Goal: Complete application form

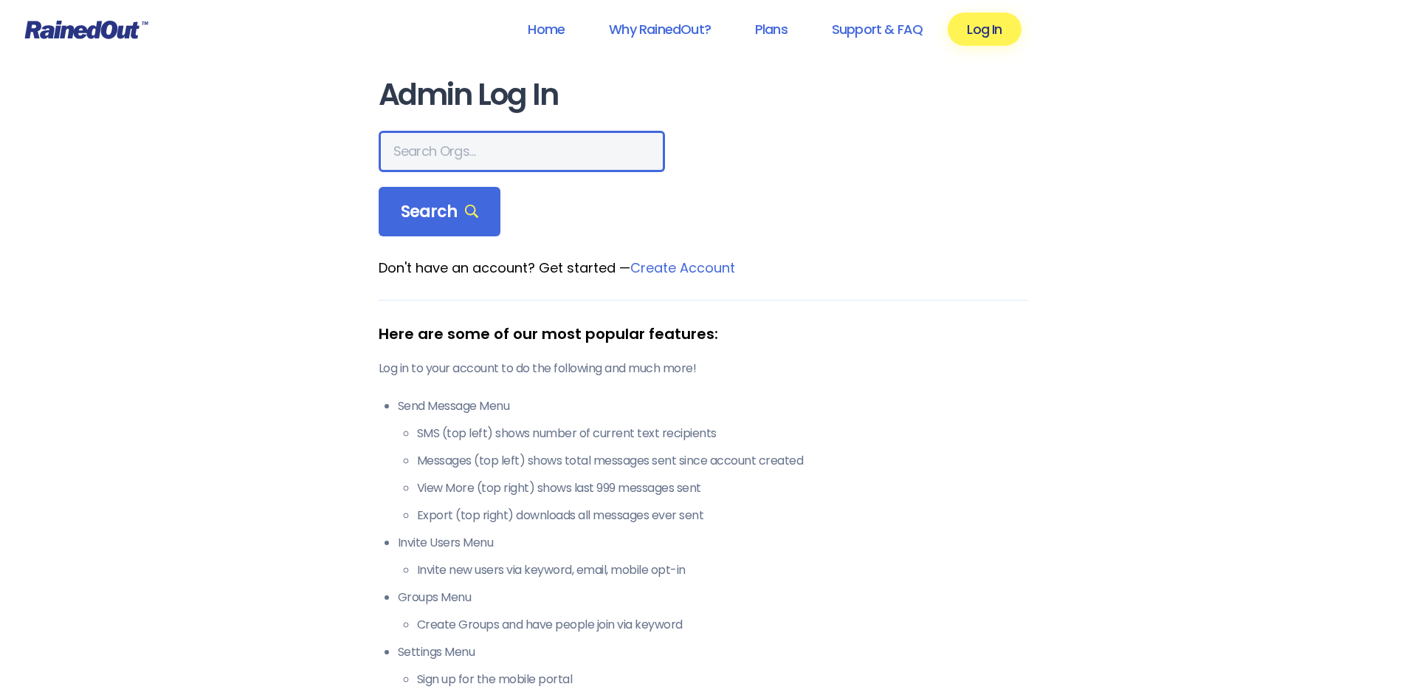
click at [481, 140] on input "text" at bounding box center [522, 151] width 286 height 41
type input "recplex fitness"
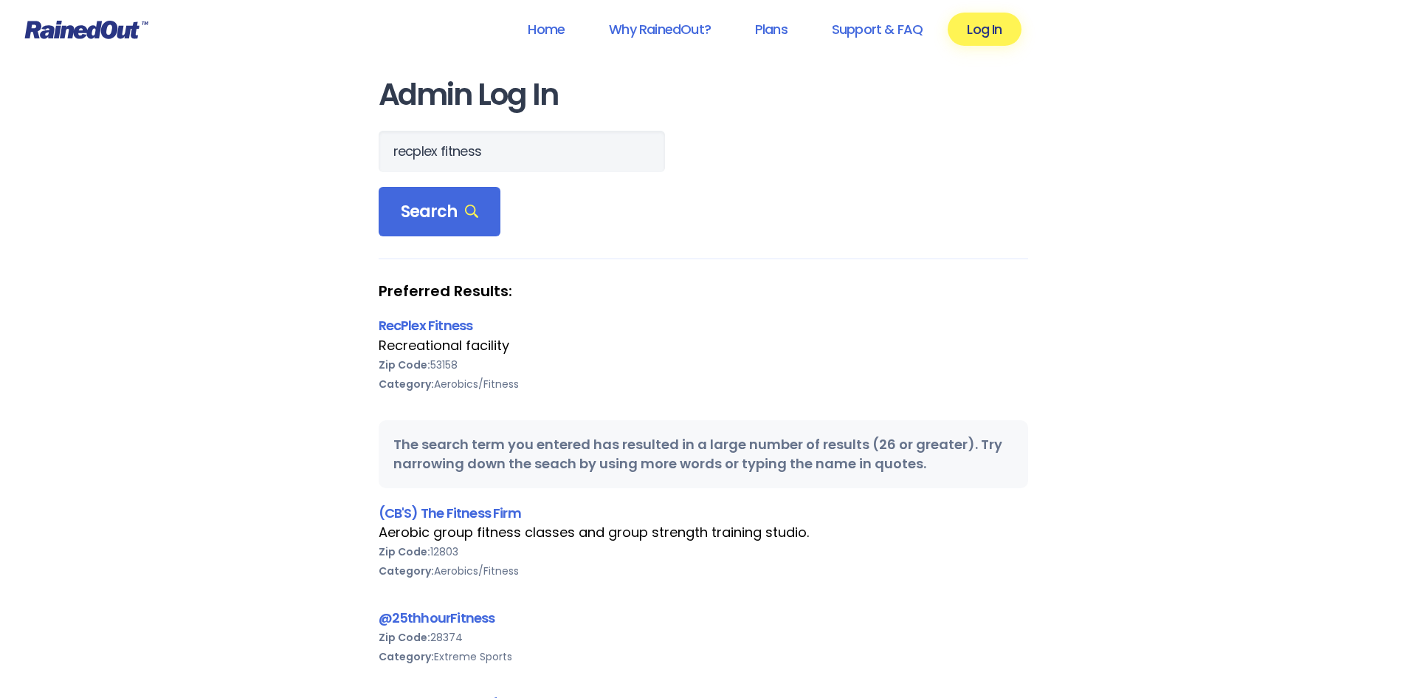
click at [435, 315] on div "RecPlex Fitness" at bounding box center [704, 325] width 650 height 20
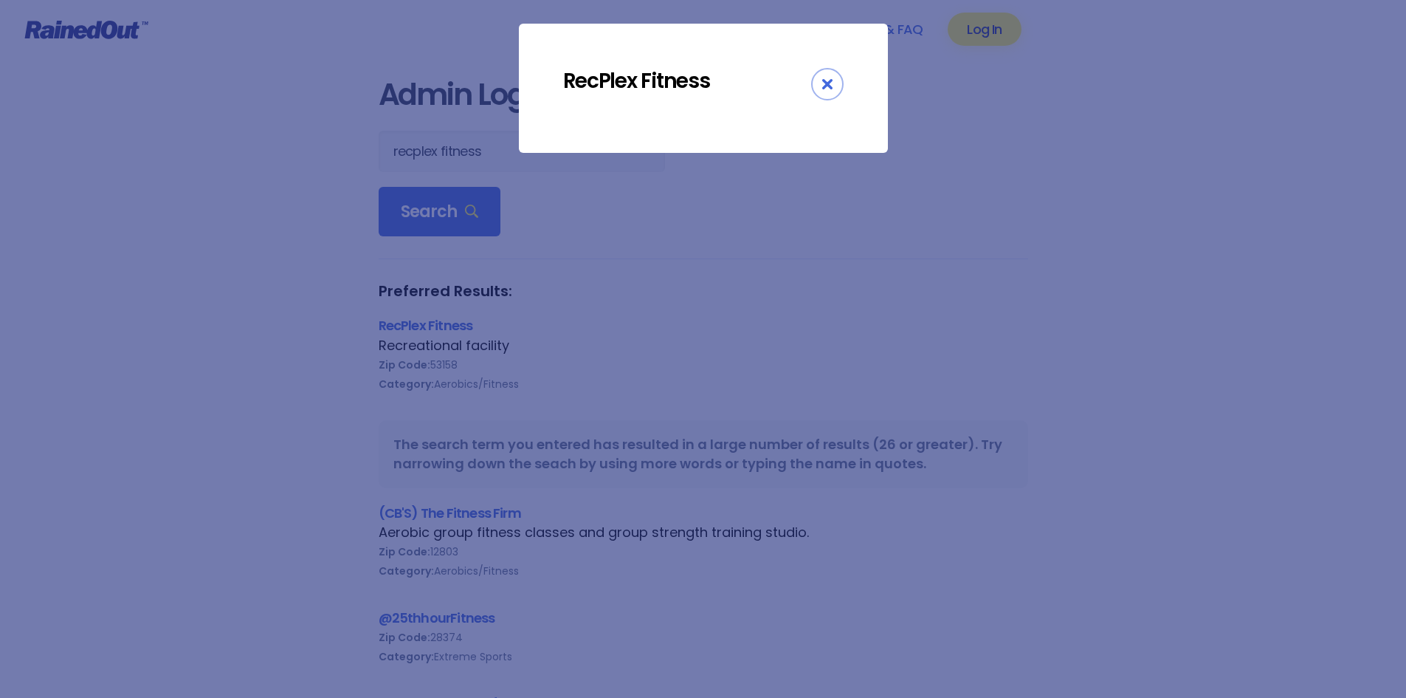
click at [438, 334] on div "RecPlex Fitness" at bounding box center [703, 349] width 1406 height 698
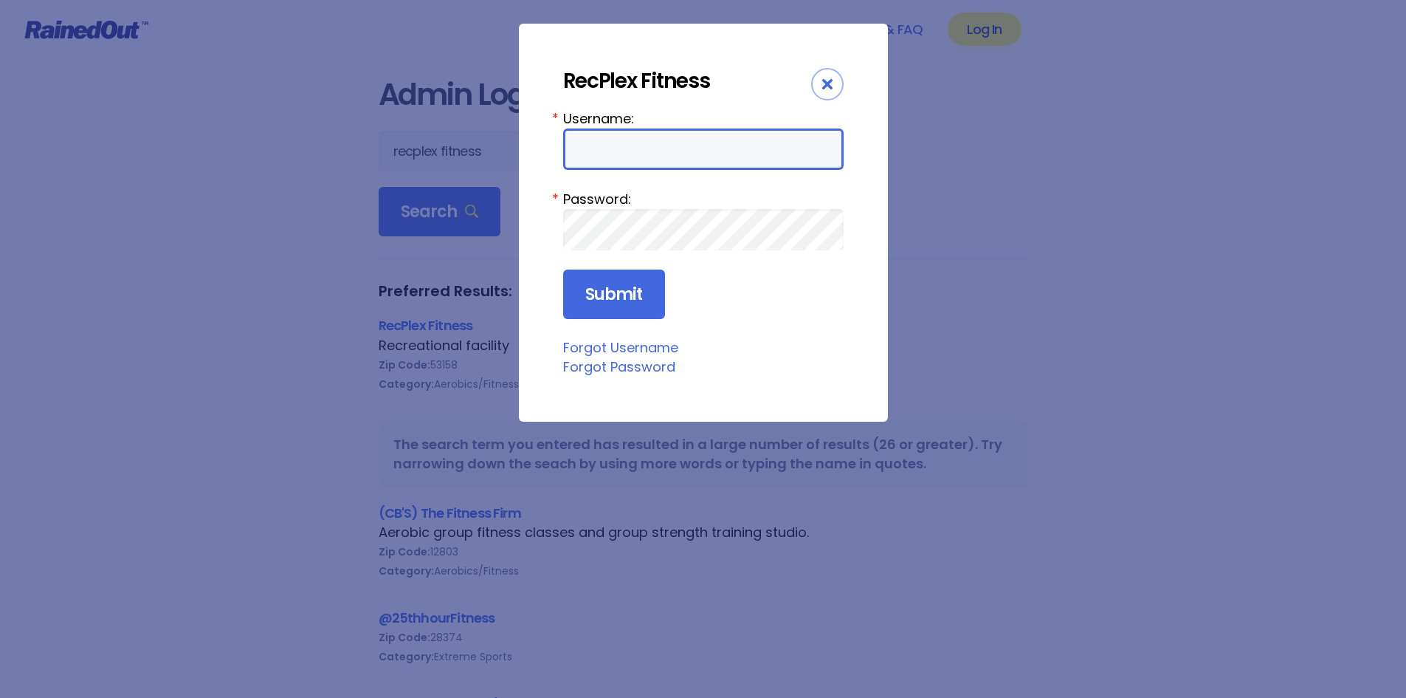
type input "kylew"
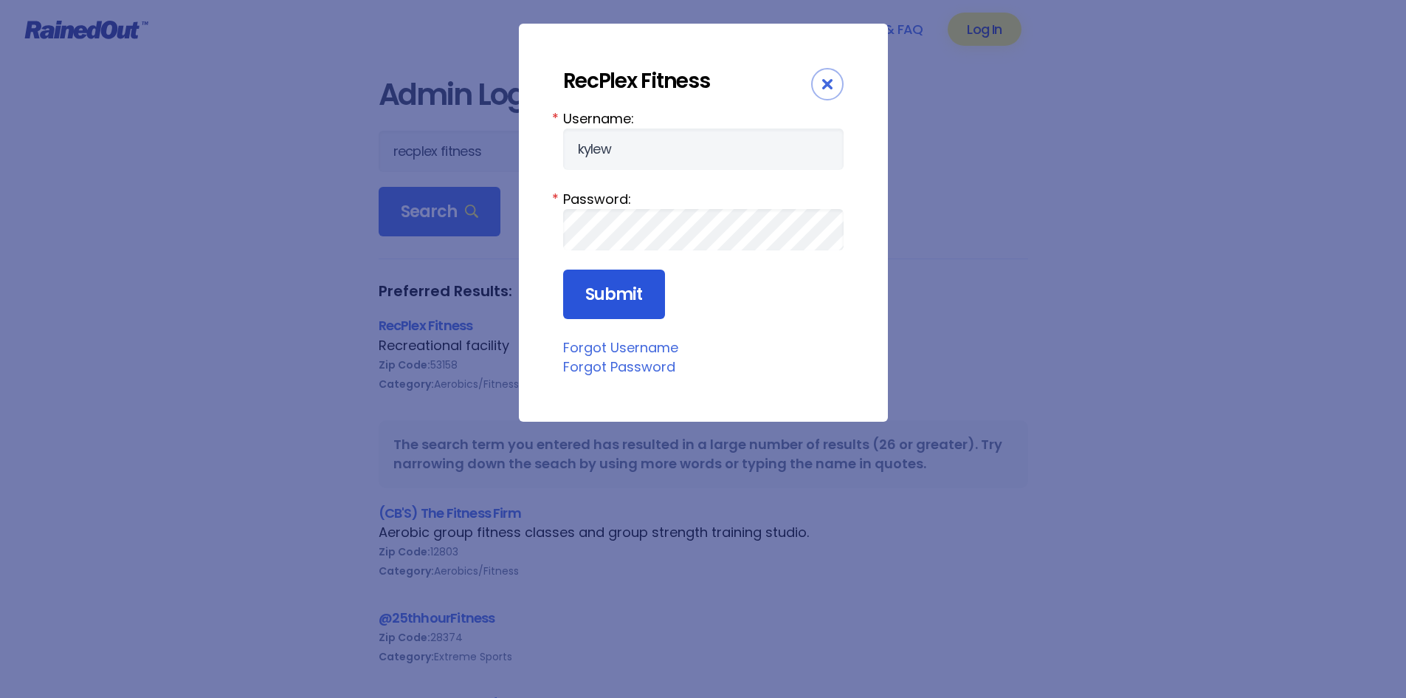
click at [638, 281] on input "Submit" at bounding box center [614, 294] width 102 height 50
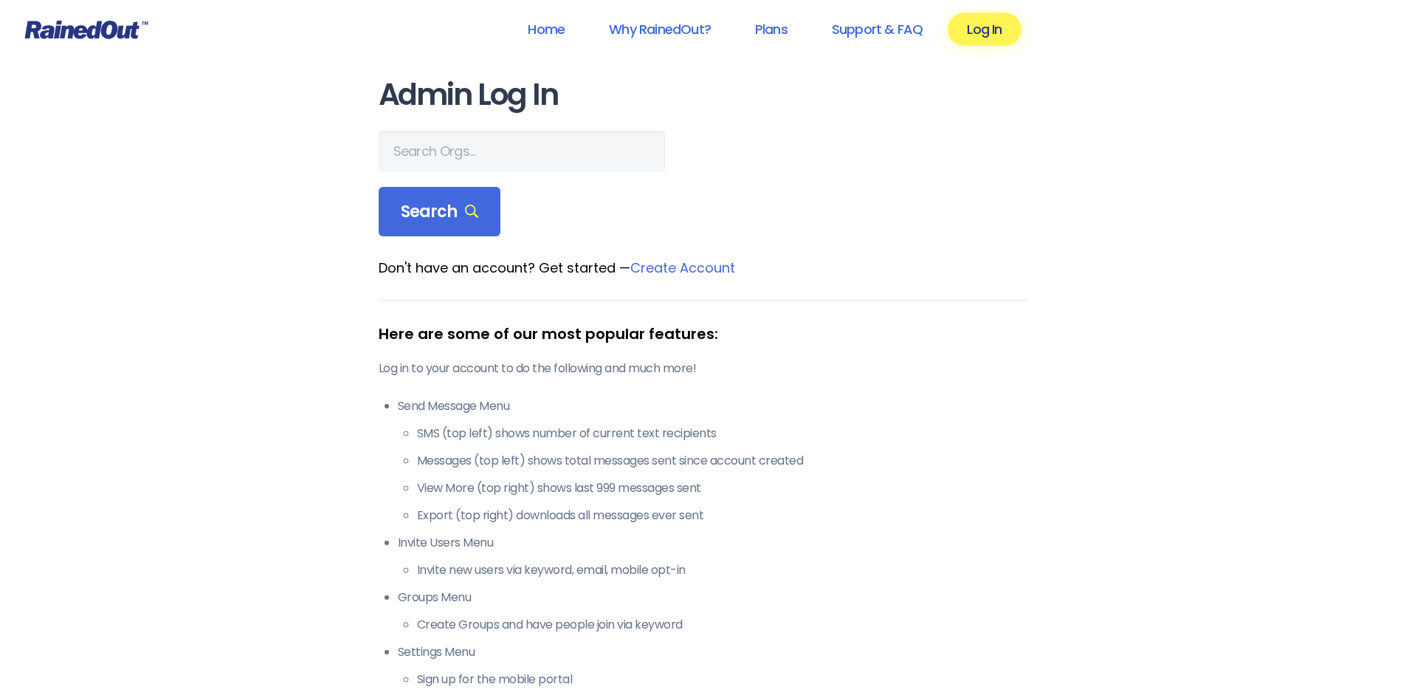
click at [491, 125] on main "Admin Log In Search Don't have an account? Get started — Create Account Here ar…" at bounding box center [704, 429] width 650 height 703
click at [491, 137] on input "text" at bounding box center [522, 151] width 286 height 41
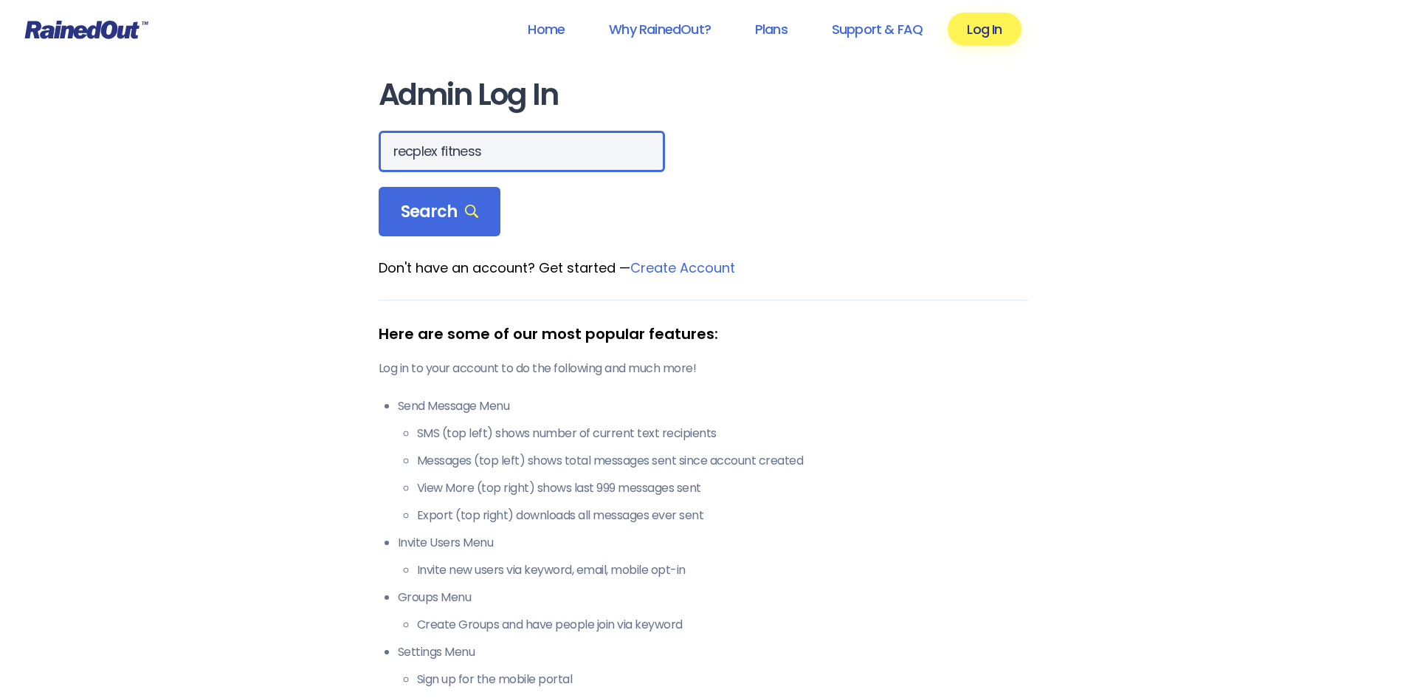
type input "recplex fitness"
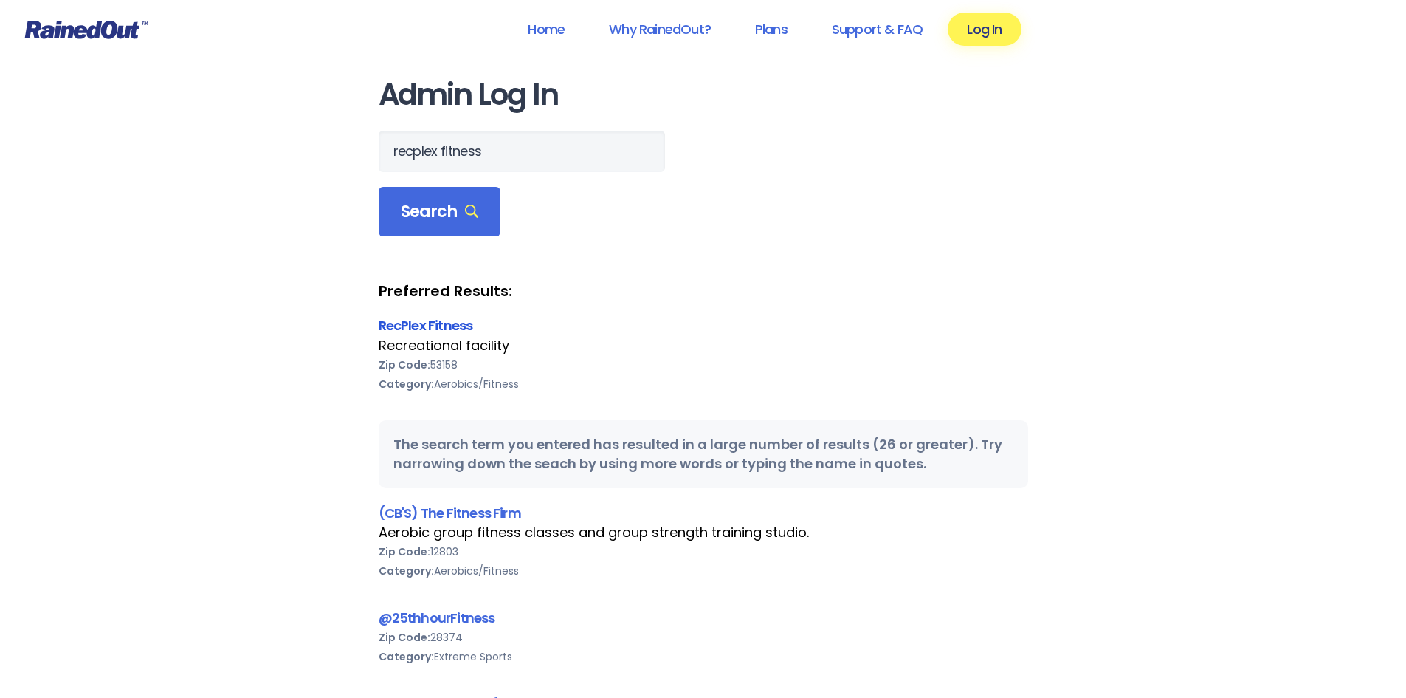
click at [457, 329] on link "RecPlex Fitness" at bounding box center [426, 325] width 94 height 18
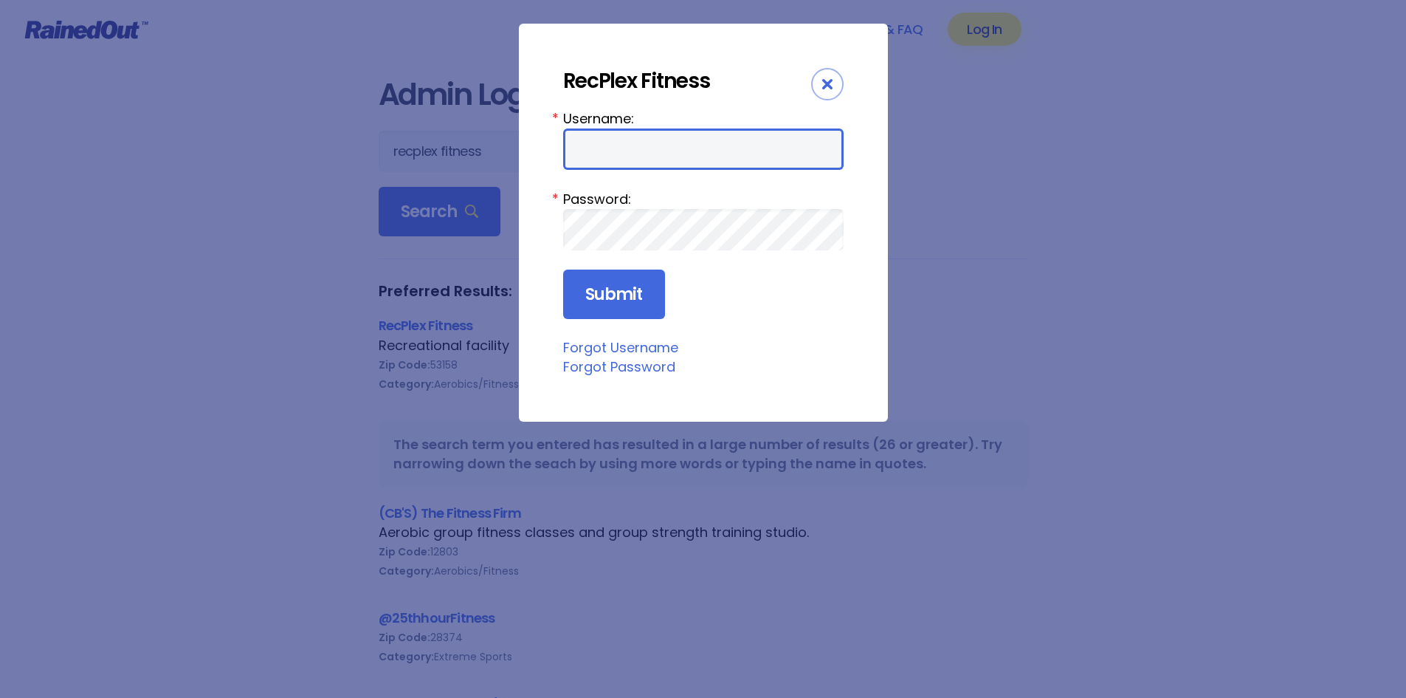
type input "kylew"
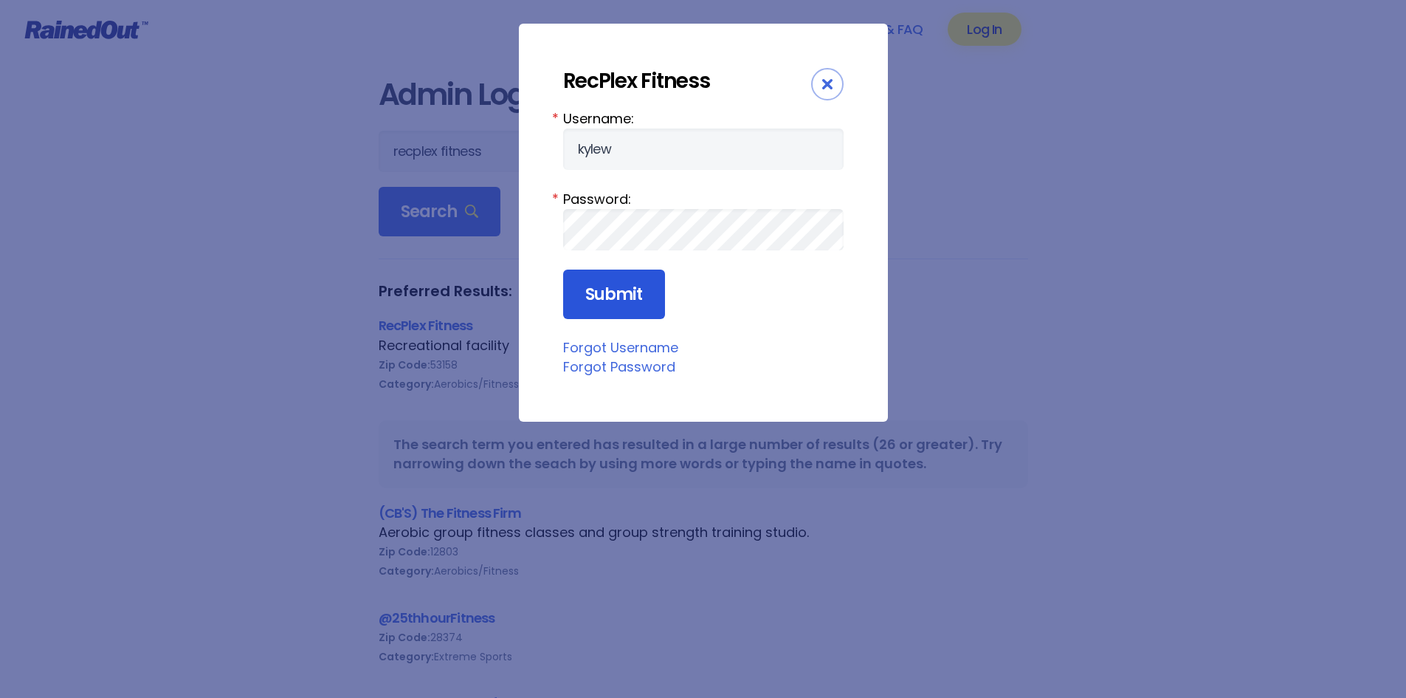
click at [618, 280] on input "Submit" at bounding box center [614, 294] width 102 height 50
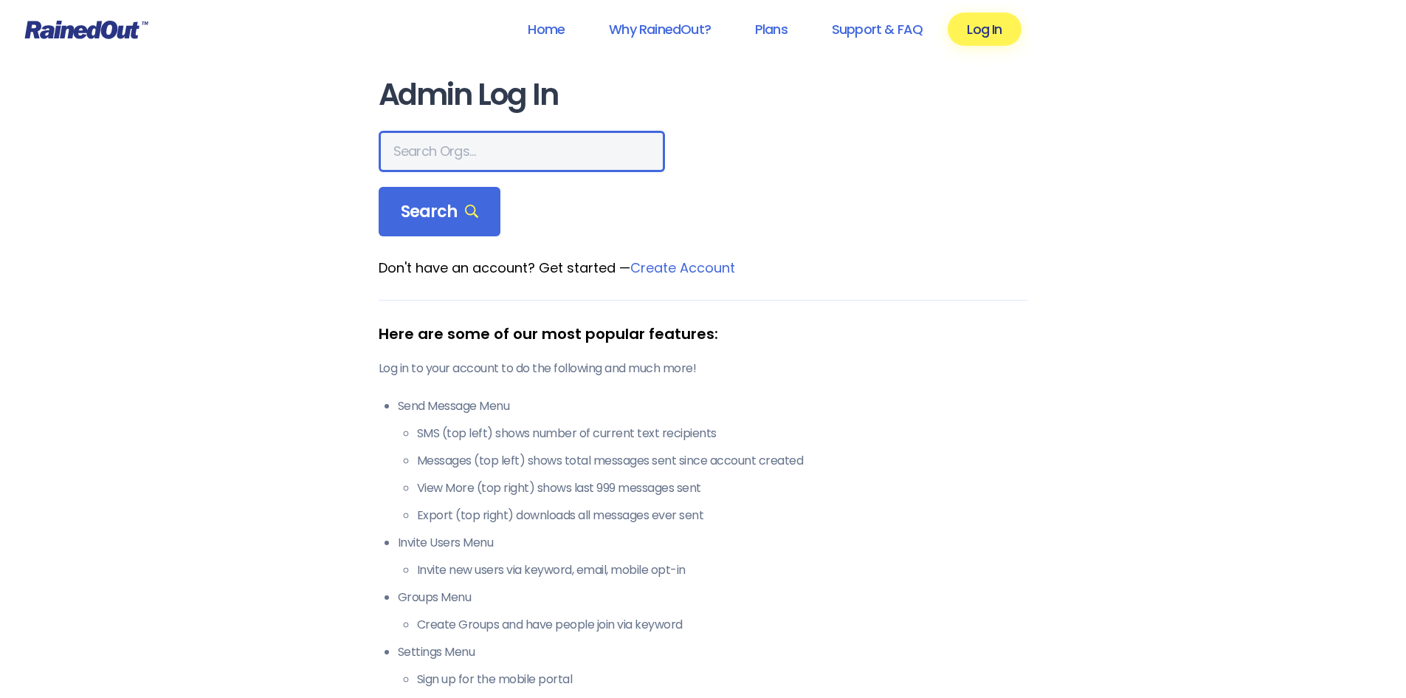
click at [483, 161] on input "text" at bounding box center [522, 151] width 286 height 41
type input "recplex fitness"
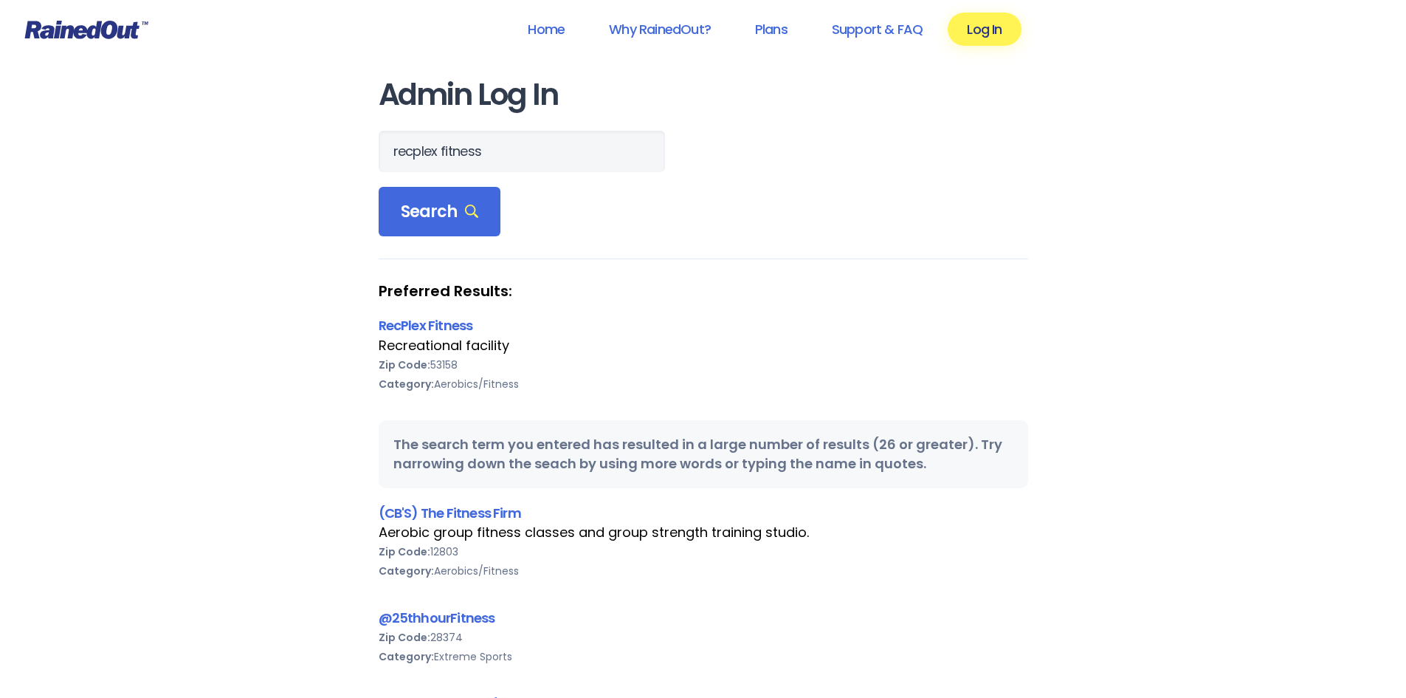
click at [442, 341] on div "Recreational facility" at bounding box center [704, 345] width 650 height 19
click at [433, 334] on link "RecPlex Fitness" at bounding box center [426, 325] width 94 height 18
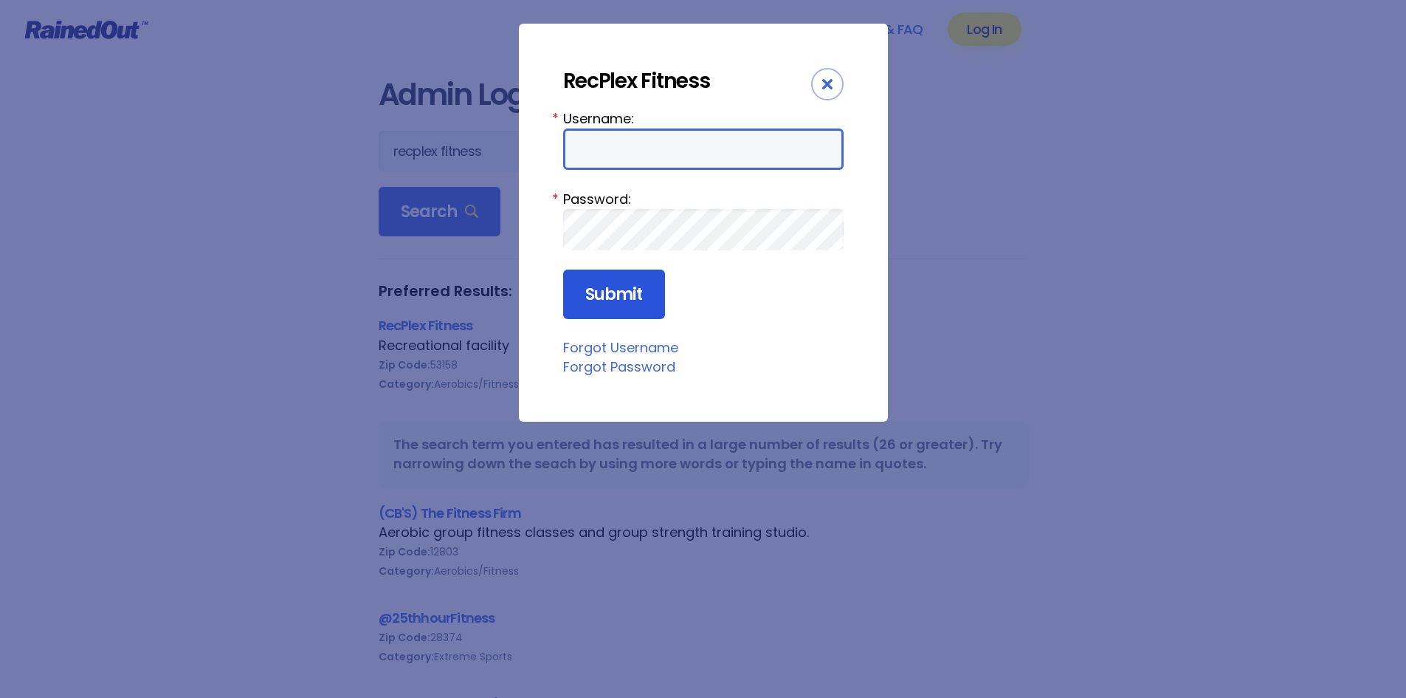
type input "kylew"
click at [624, 279] on input "Submit" at bounding box center [614, 294] width 102 height 50
